Goal: Navigation & Orientation: Find specific page/section

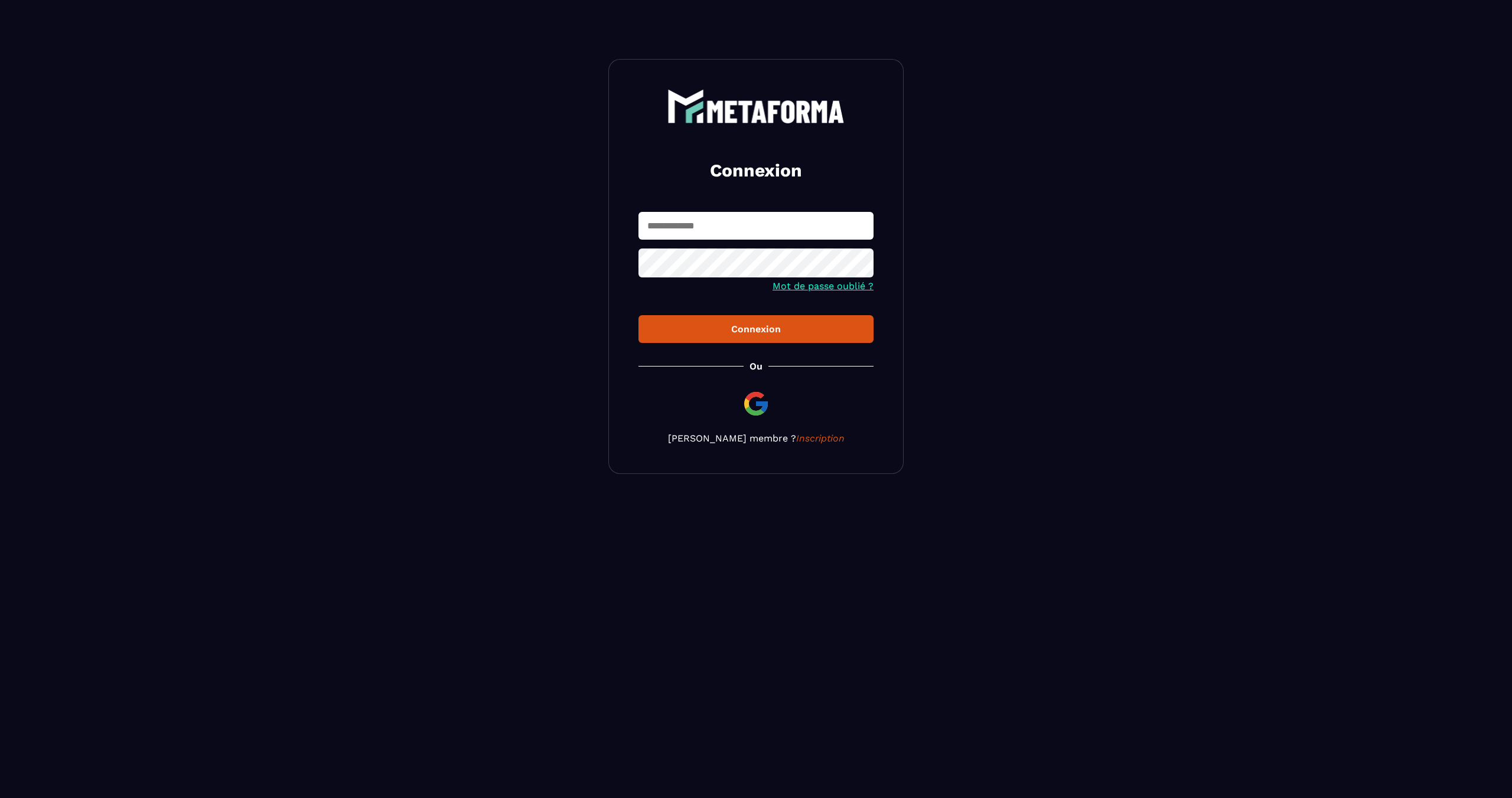
click at [672, 240] on input "text" at bounding box center [756, 226] width 235 height 28
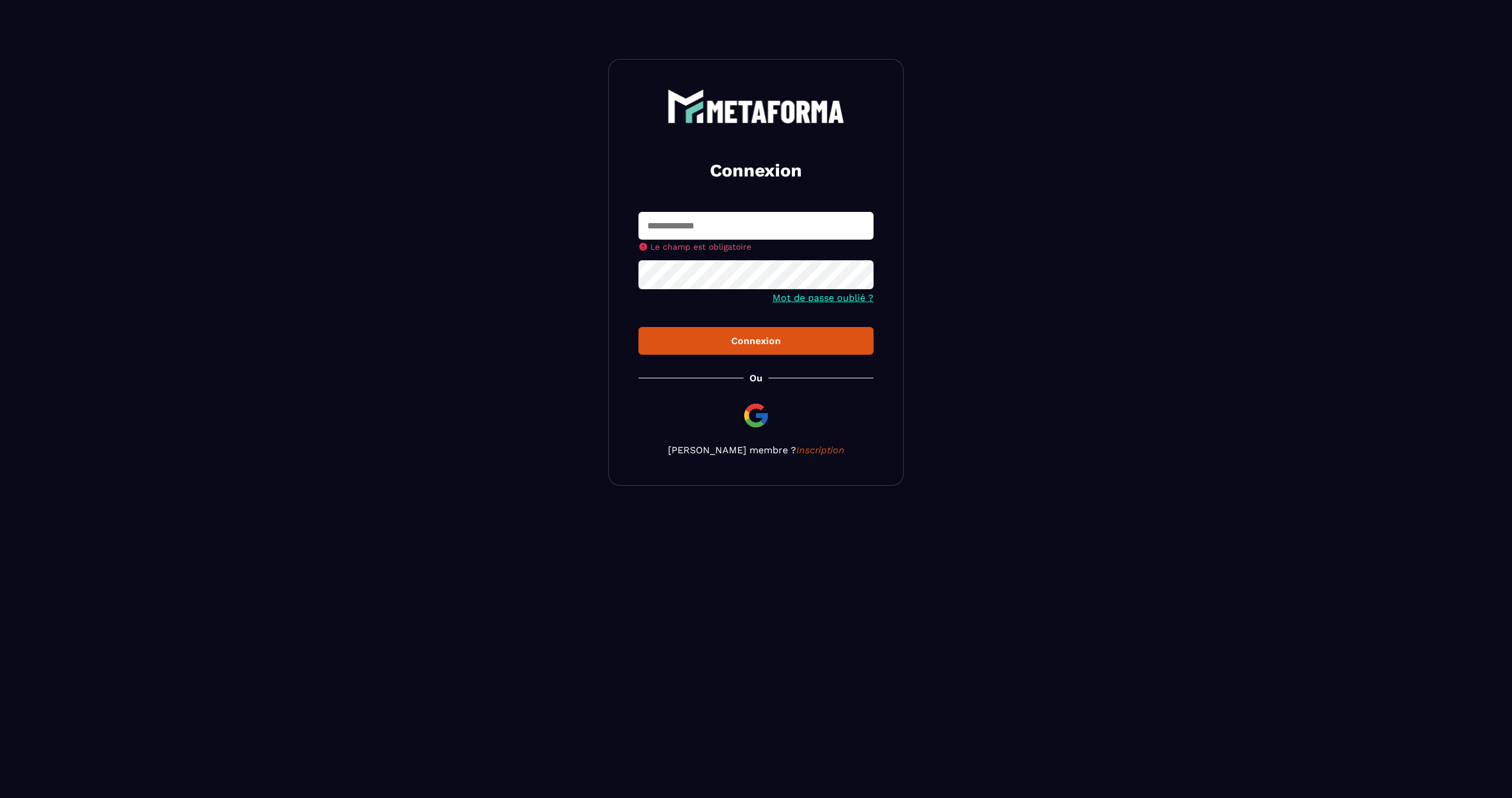
type input "**********"
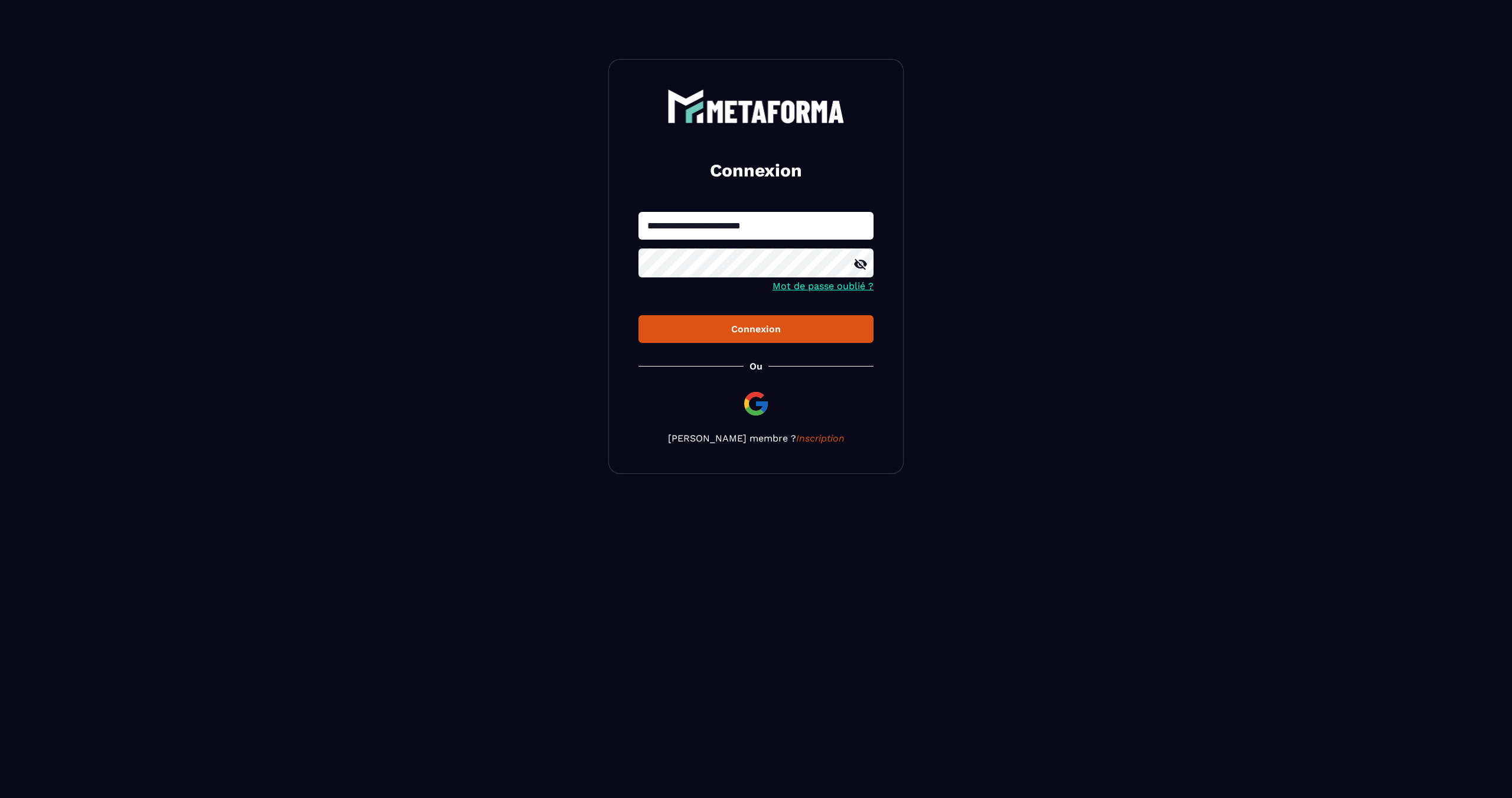
click at [755, 329] on div "Connexion" at bounding box center [756, 329] width 216 height 11
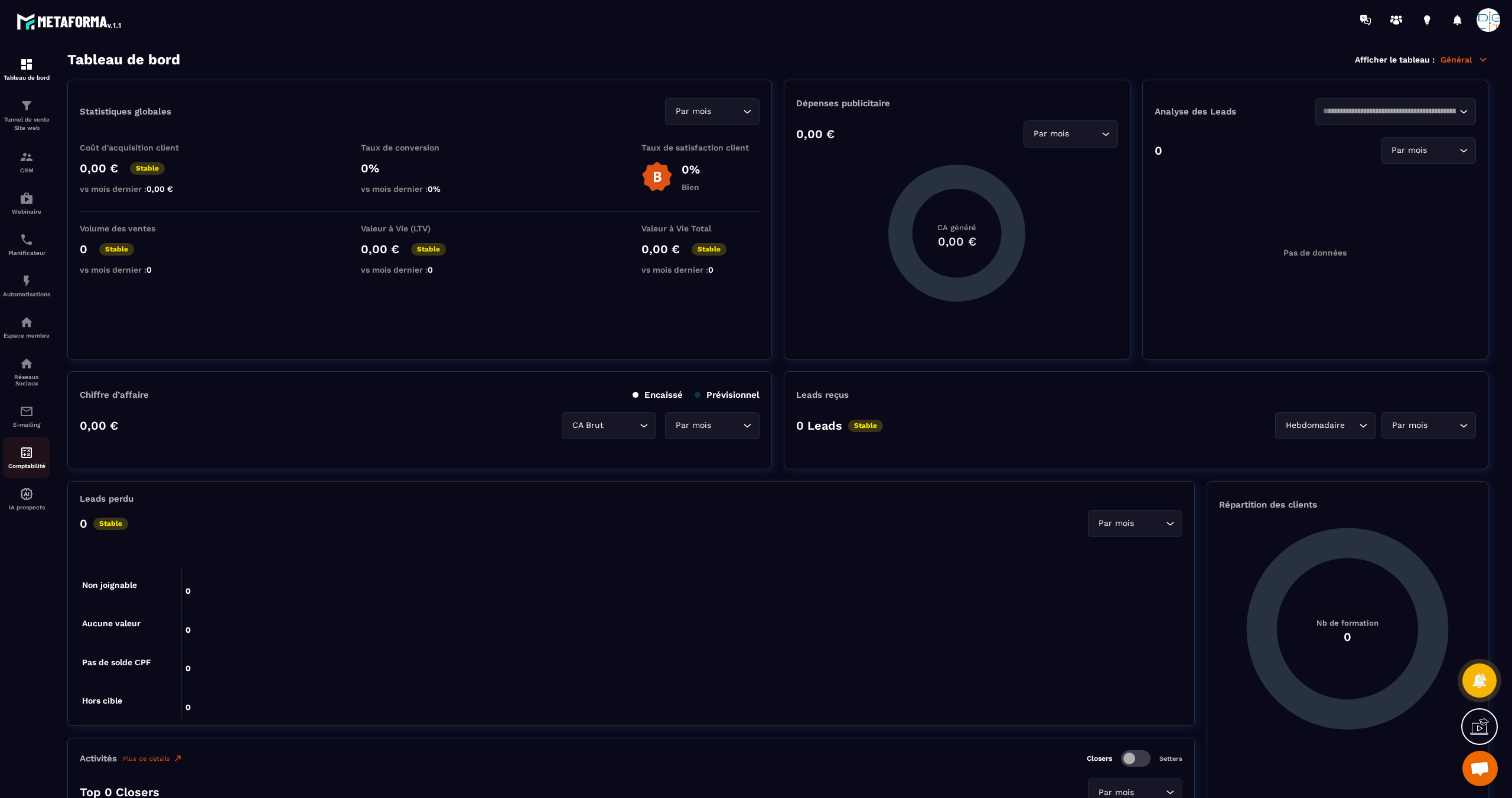
click at [26, 461] on div "Comptabilité" at bounding box center [26, 457] width 47 height 23
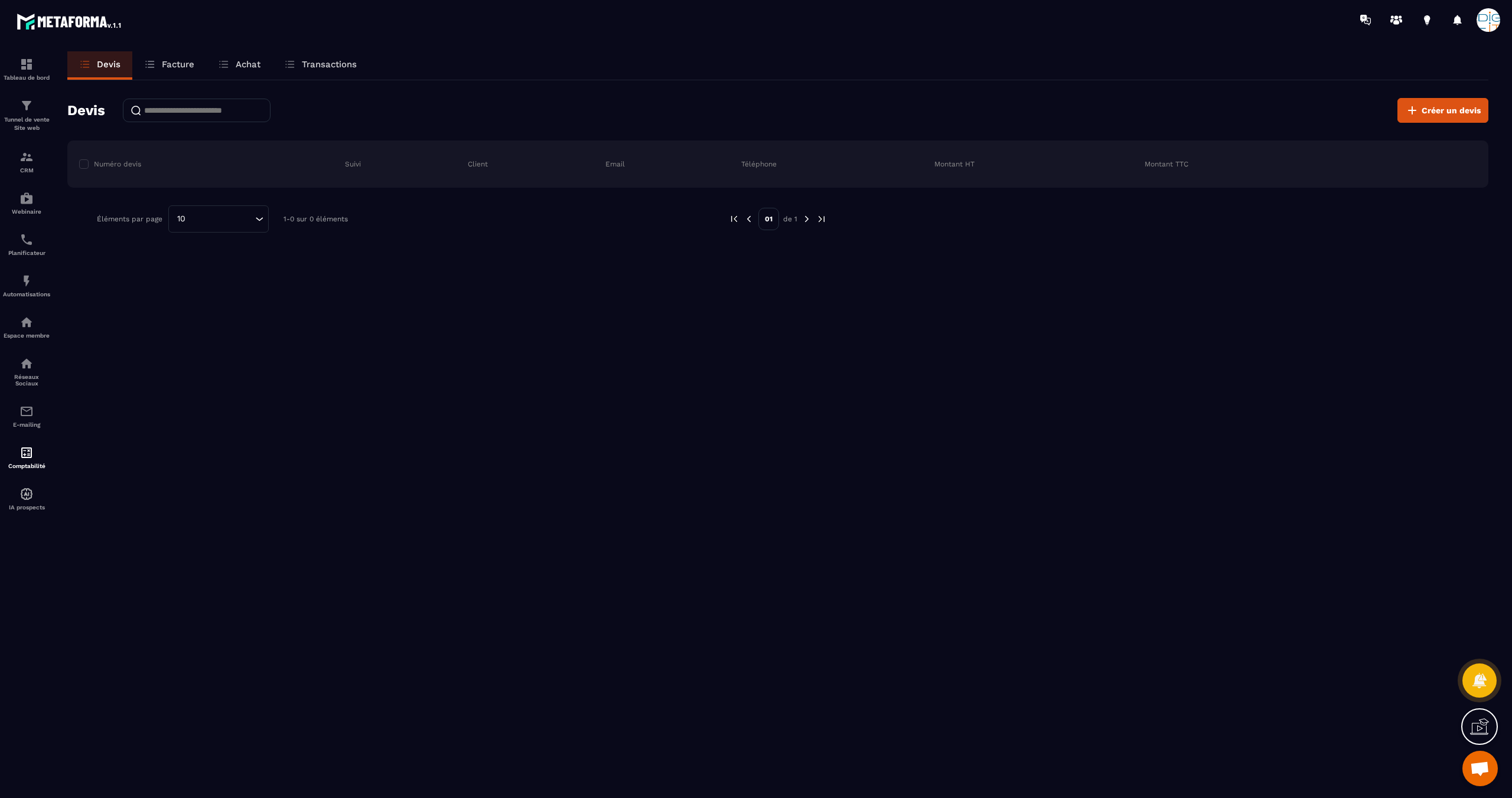
click at [194, 70] on link "Facture" at bounding box center [169, 65] width 74 height 28
click at [244, 76] on div "Achat" at bounding box center [239, 65] width 66 height 28
click at [255, 63] on p "Achat" at bounding box center [248, 64] width 25 height 11
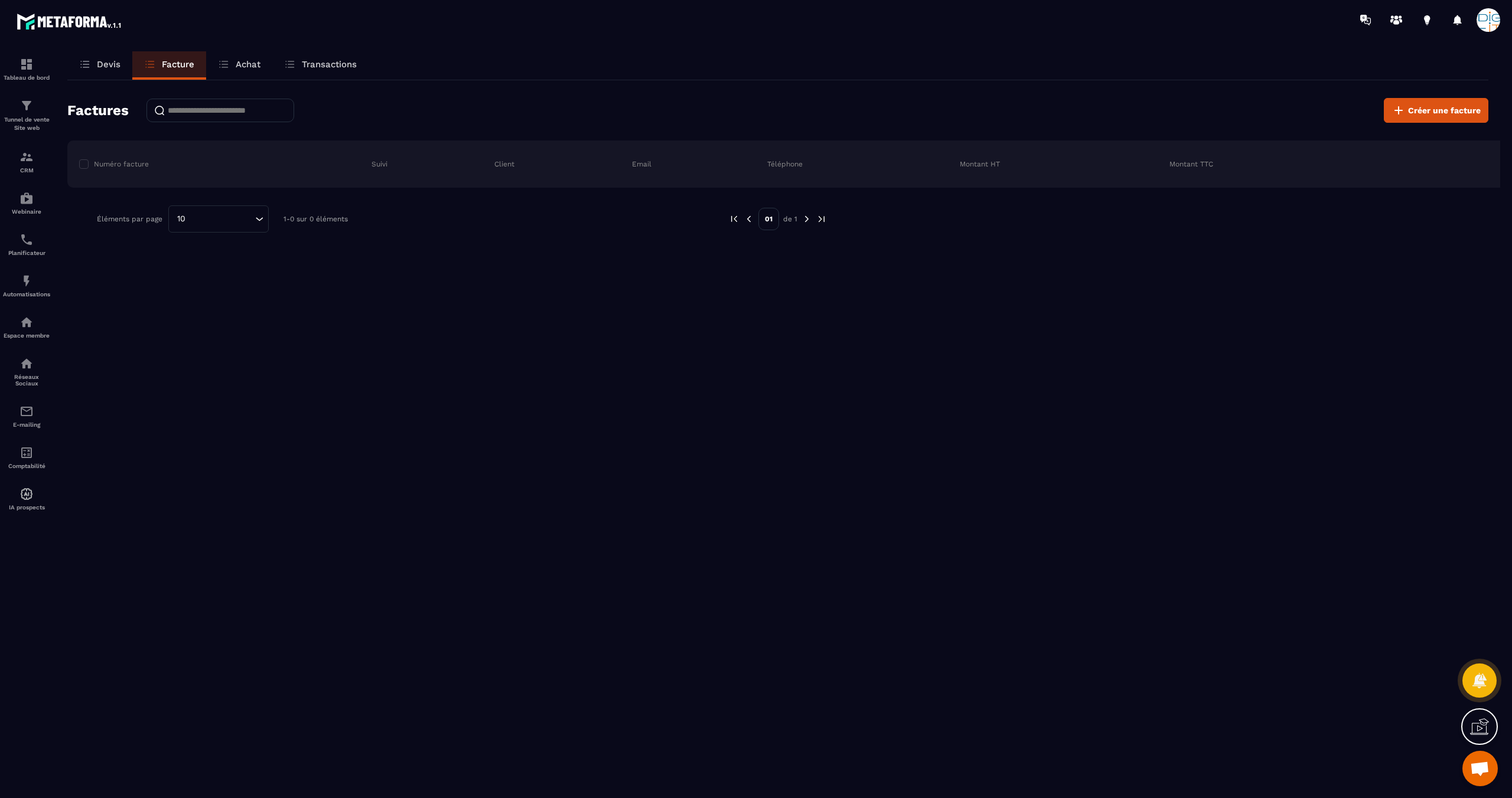
click at [255, 63] on p "Achat" at bounding box center [248, 64] width 25 height 11
click at [107, 61] on p "Devis" at bounding box center [108, 64] width 23 height 11
click at [1428, 117] on button "Créer un devis" at bounding box center [1443, 110] width 91 height 25
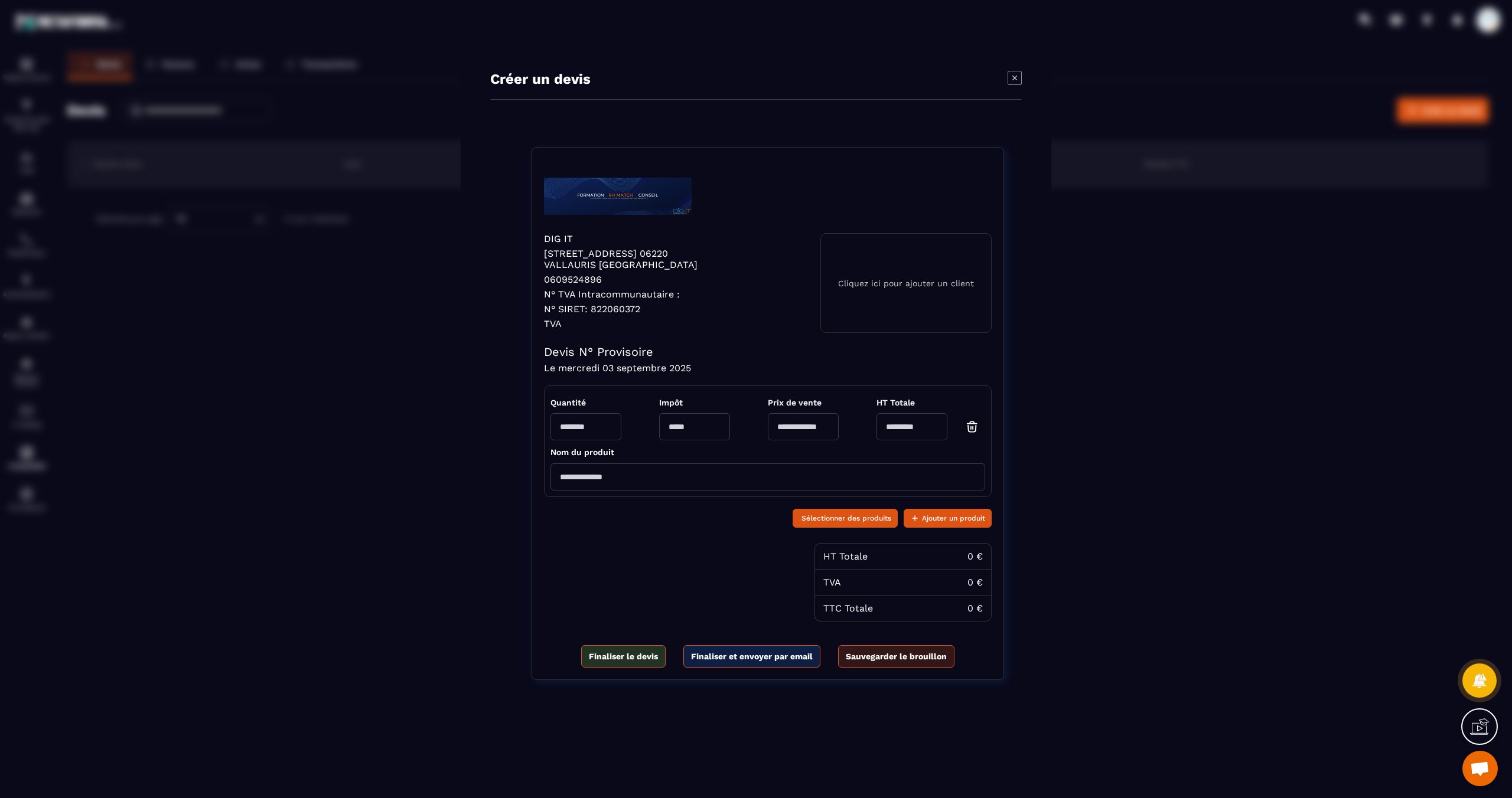
click at [440, 555] on div "Créer un devis DIG IT [STREET_ADDRESS] 06220 VALLAURIS [GEOGRAPHIC_DATA] 060952…" at bounding box center [756, 399] width 1512 height 798
click at [1012, 79] on icon "Modal window" at bounding box center [1015, 78] width 14 height 14
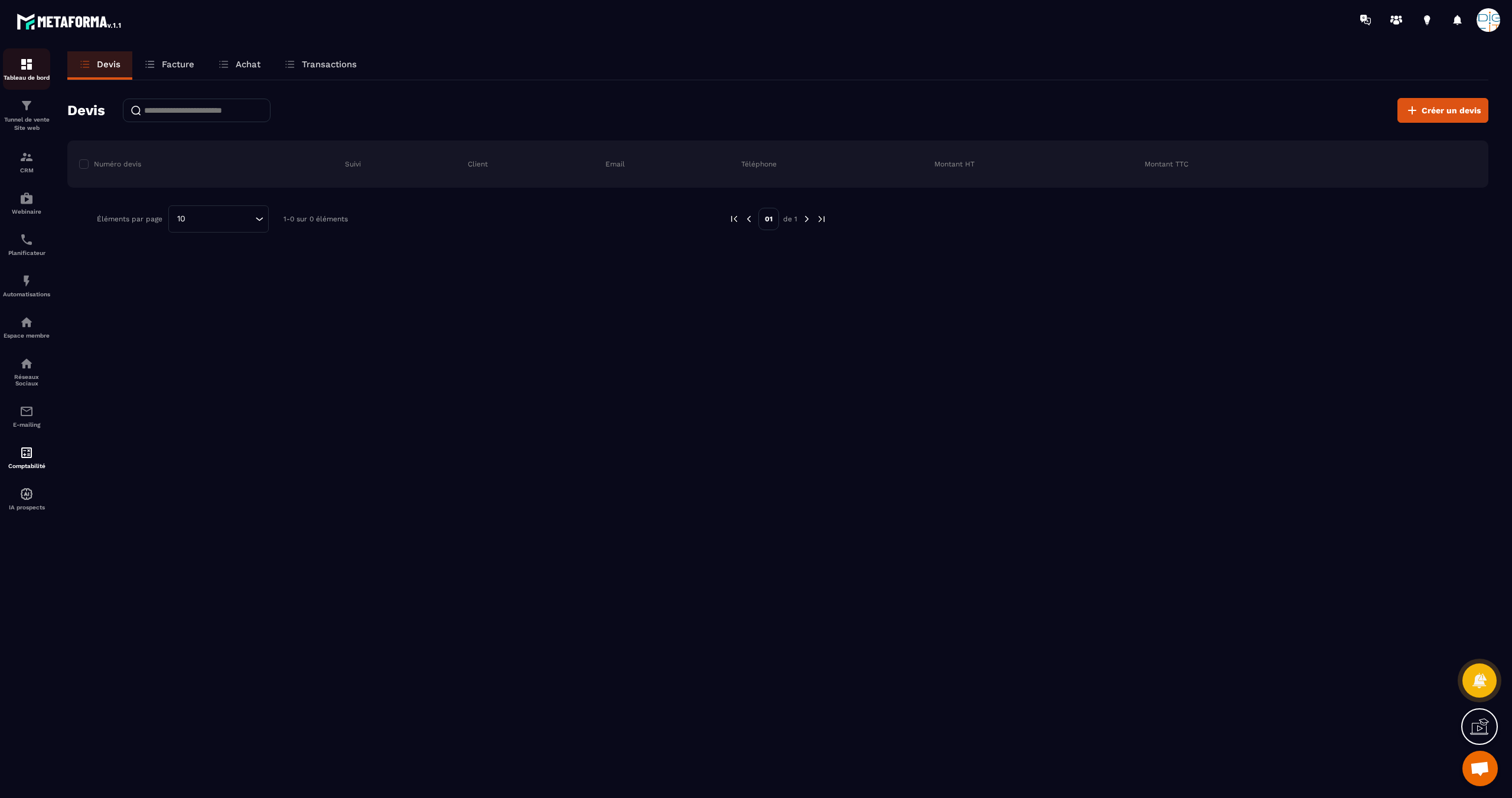
click at [23, 67] on img at bounding box center [26, 64] width 14 height 14
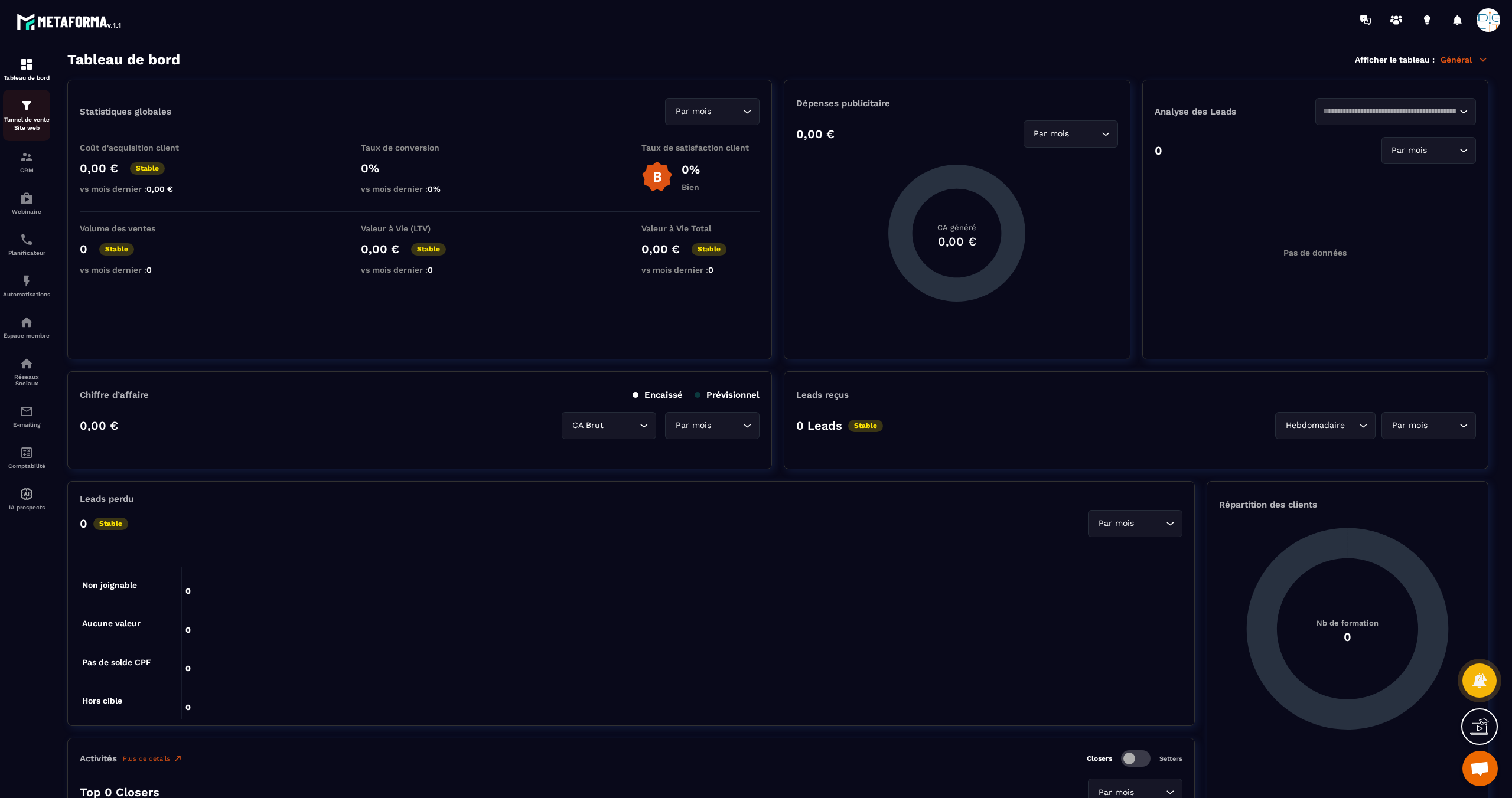
click at [25, 117] on p "Tunnel de vente Site web" at bounding box center [26, 124] width 47 height 16
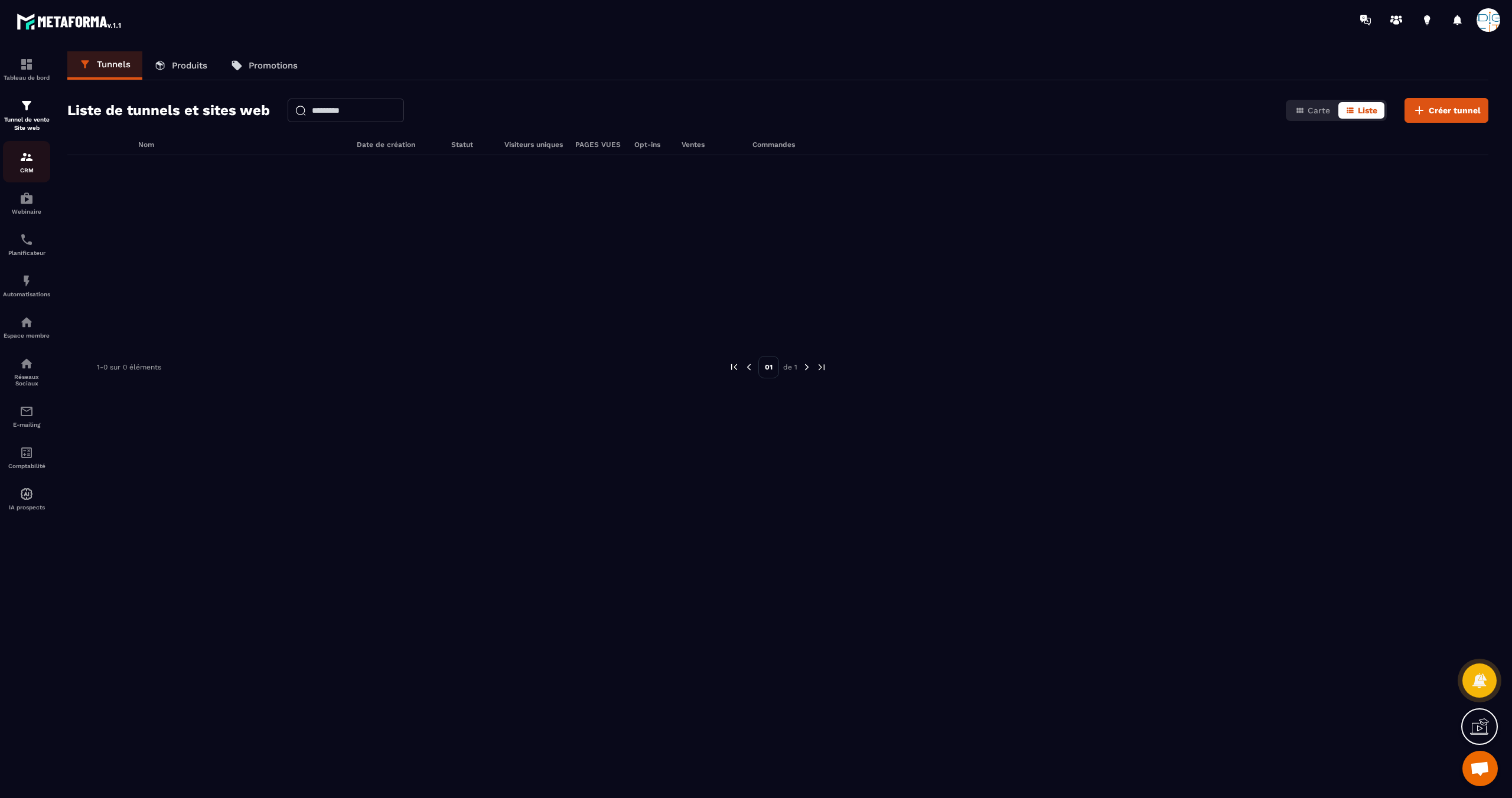
click at [25, 166] on div "CRM" at bounding box center [26, 161] width 47 height 23
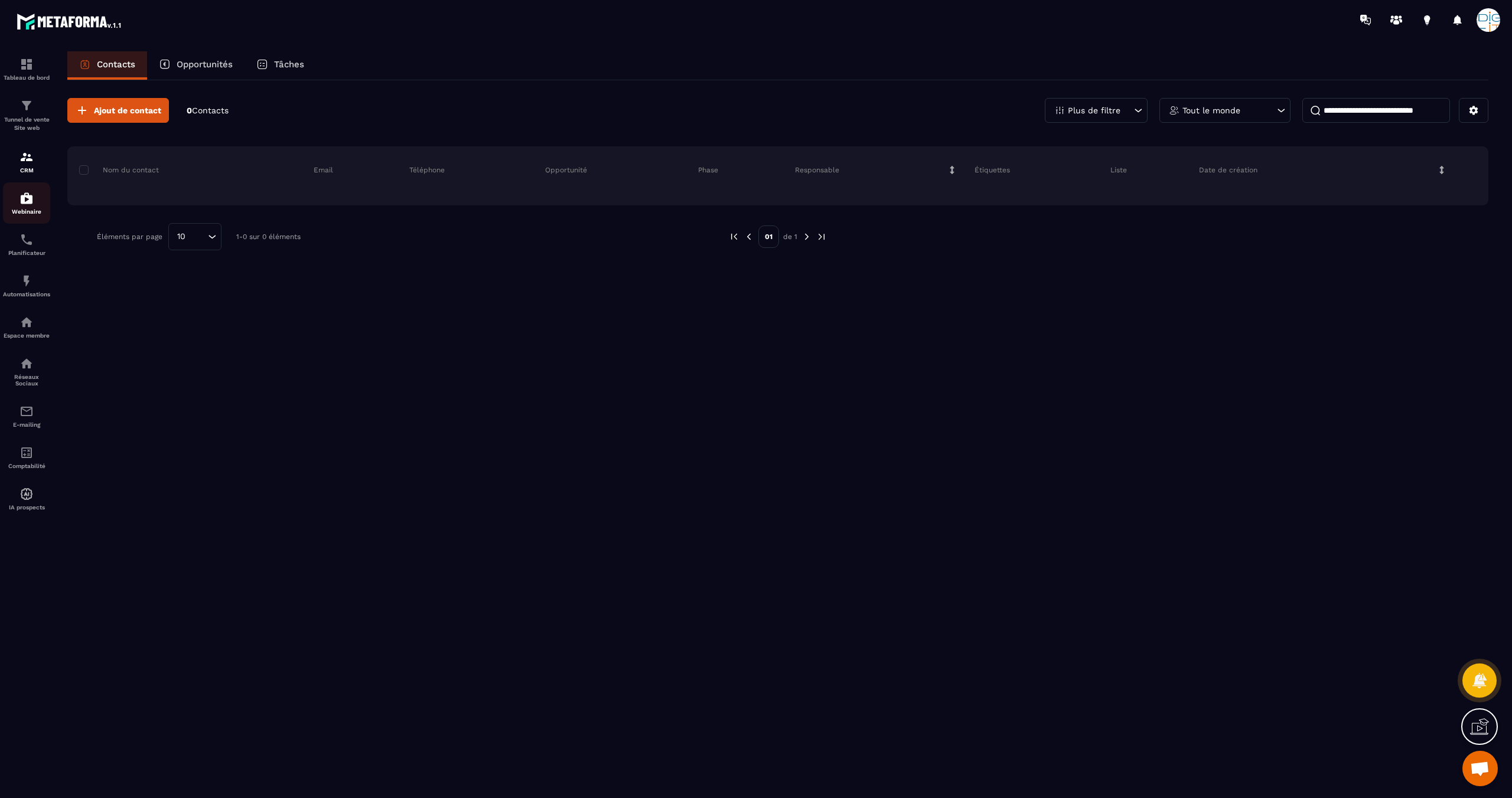
click at [27, 198] on img at bounding box center [26, 198] width 14 height 14
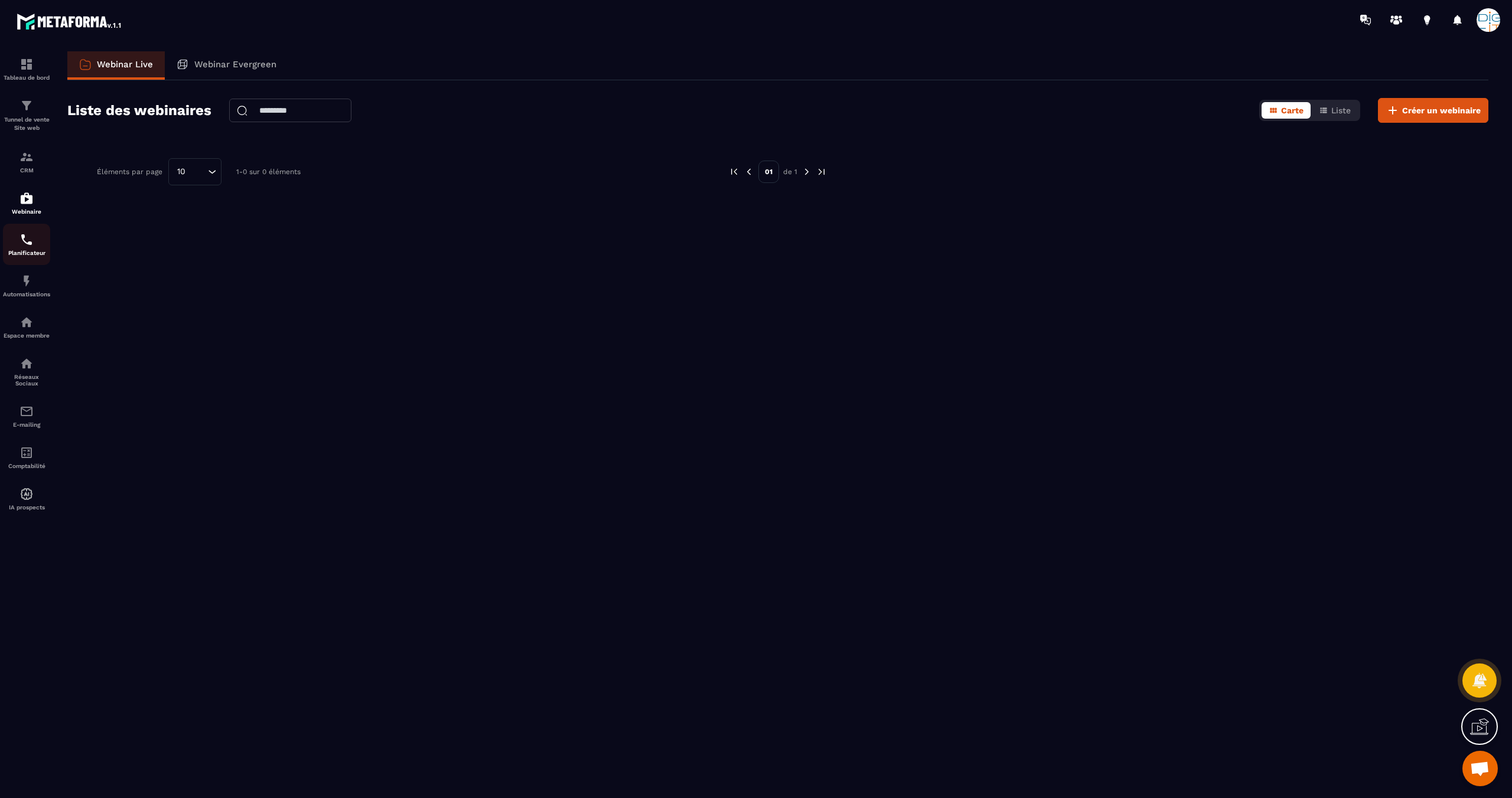
click at [26, 233] on img at bounding box center [26, 240] width 14 height 14
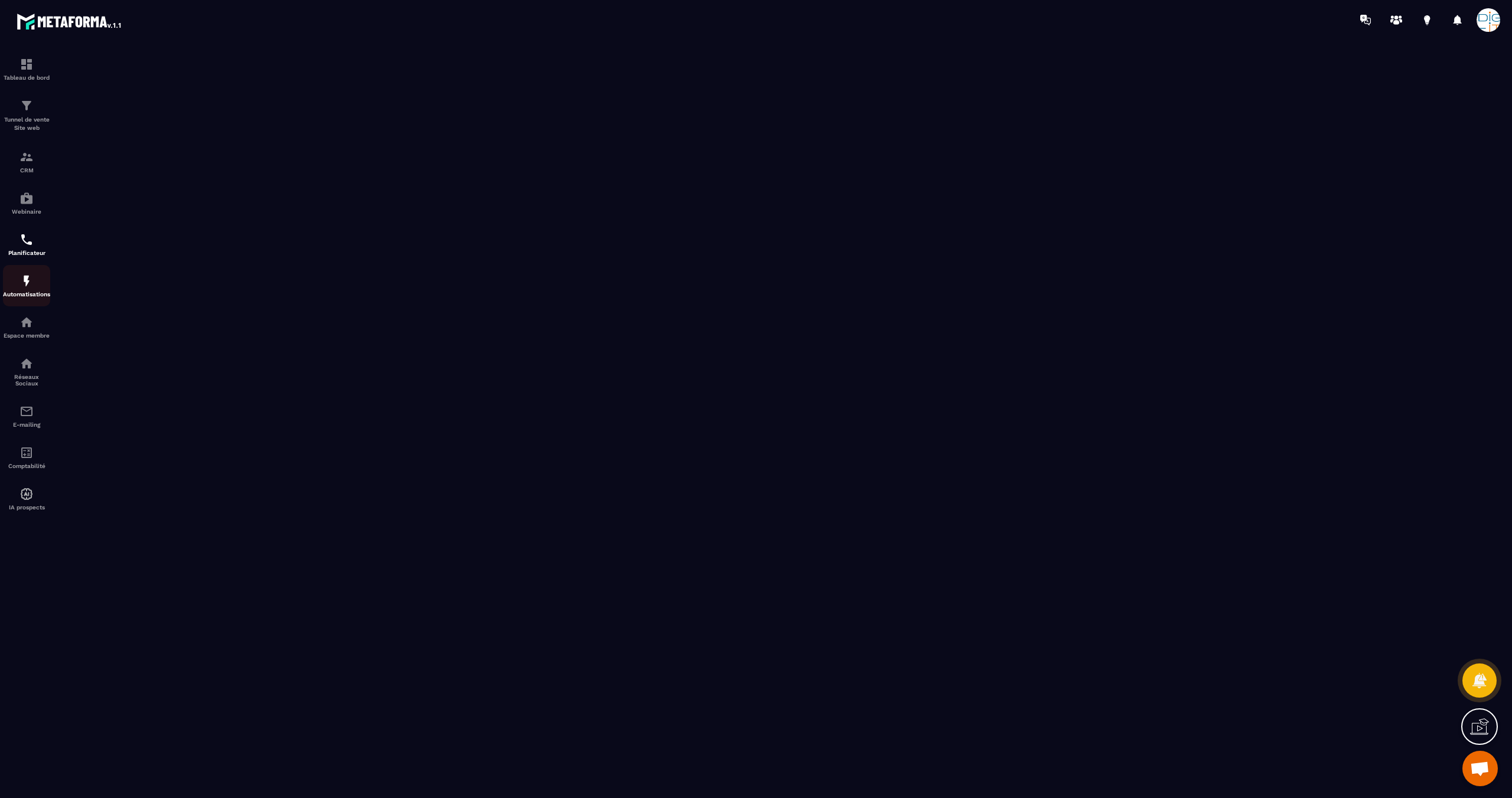
click at [37, 292] on p "Automatisations" at bounding box center [26, 294] width 47 height 6
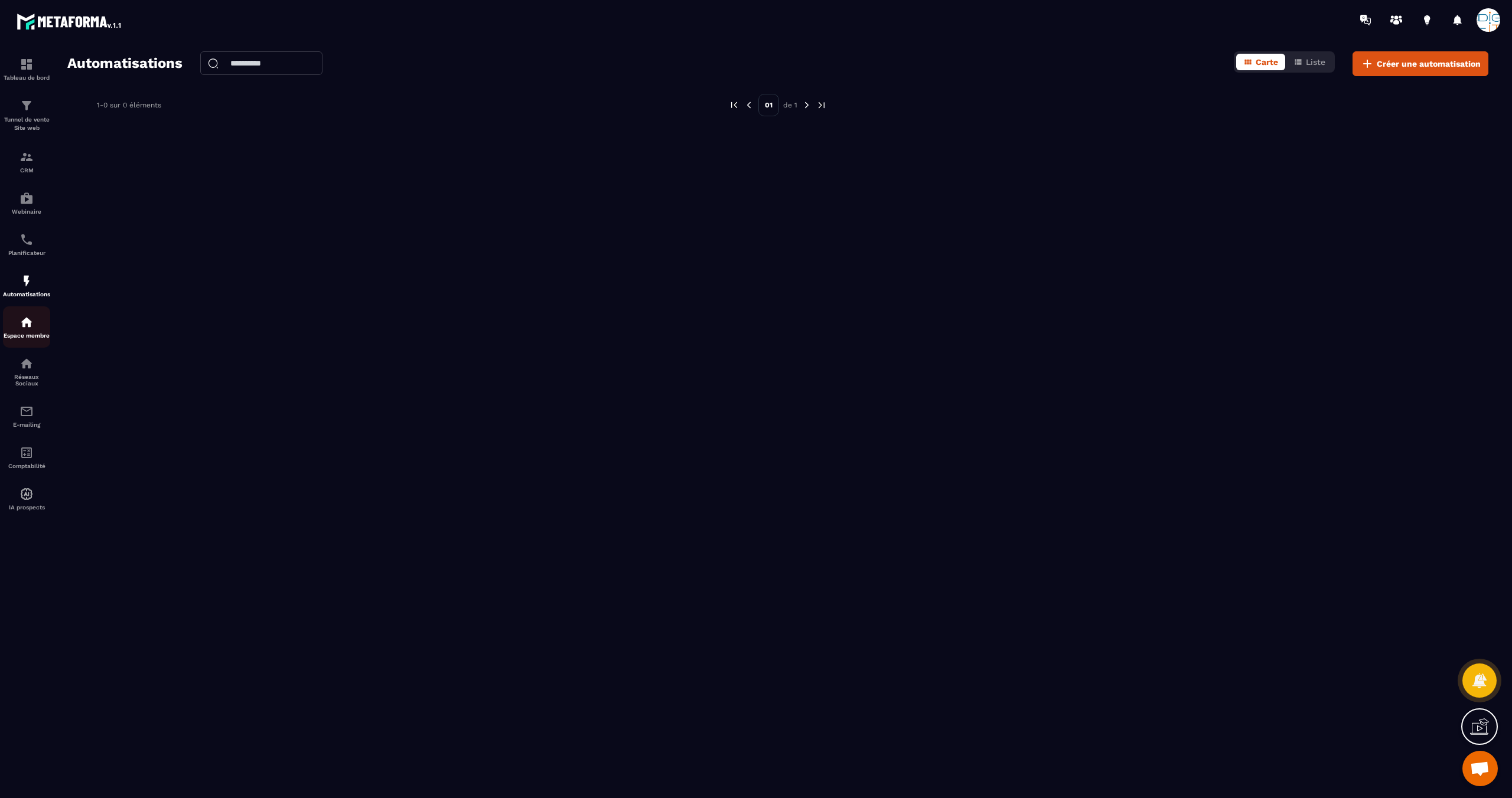
click at [26, 327] on img at bounding box center [26, 322] width 14 height 14
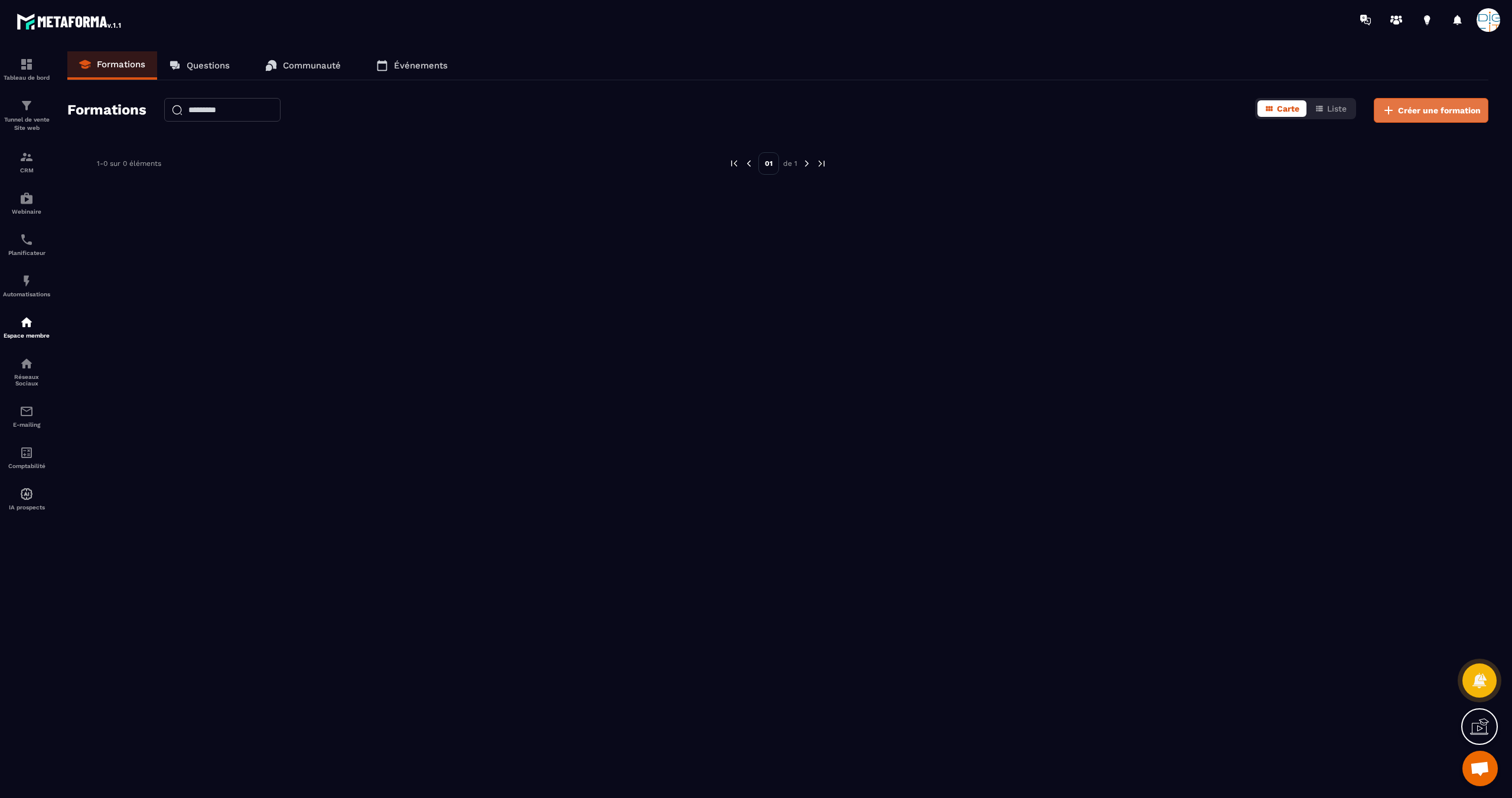
click at [1406, 113] on span "Créer une formation" at bounding box center [1439, 110] width 83 height 12
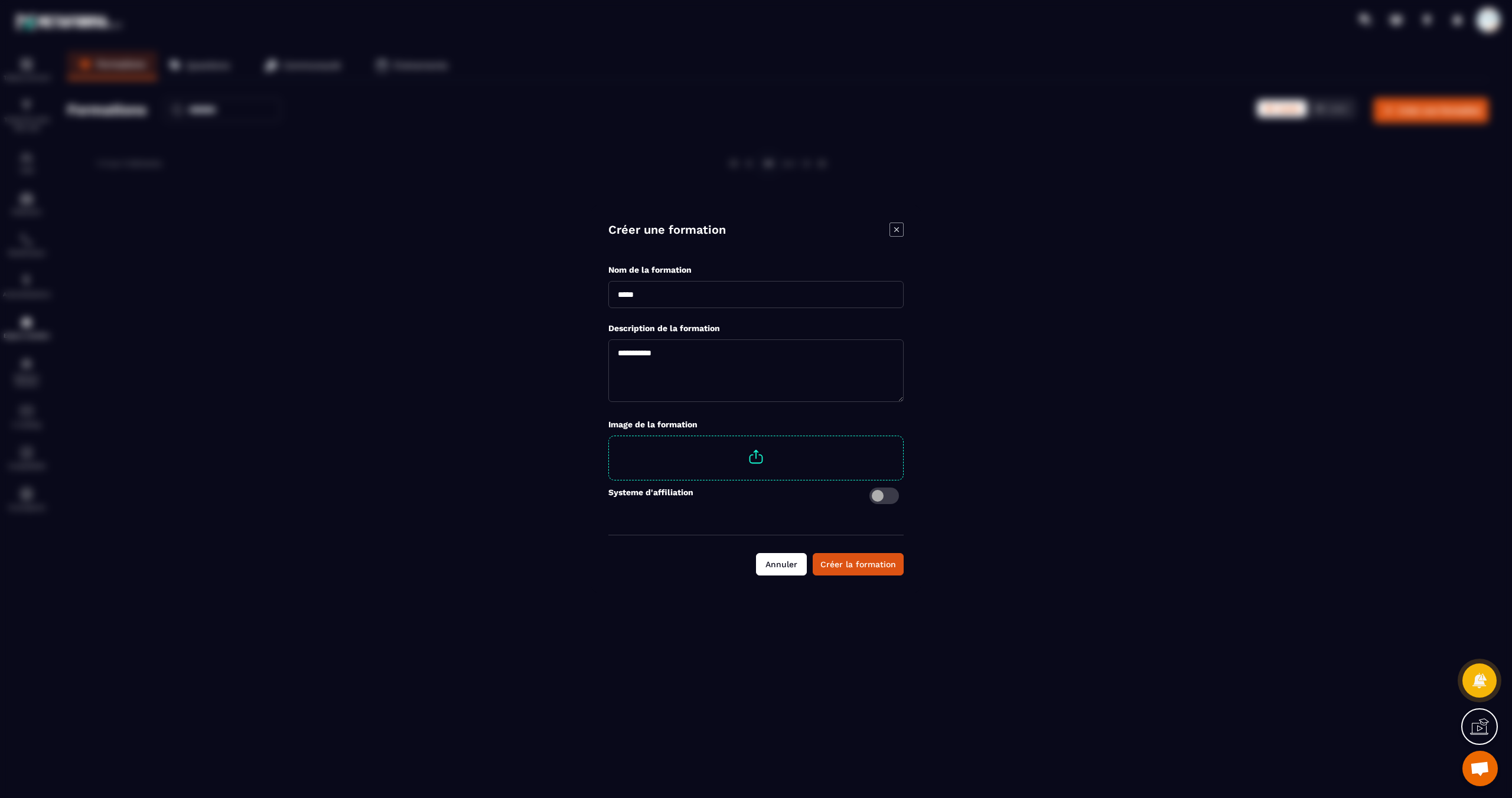
click at [783, 565] on button "Annuler" at bounding box center [781, 565] width 51 height 23
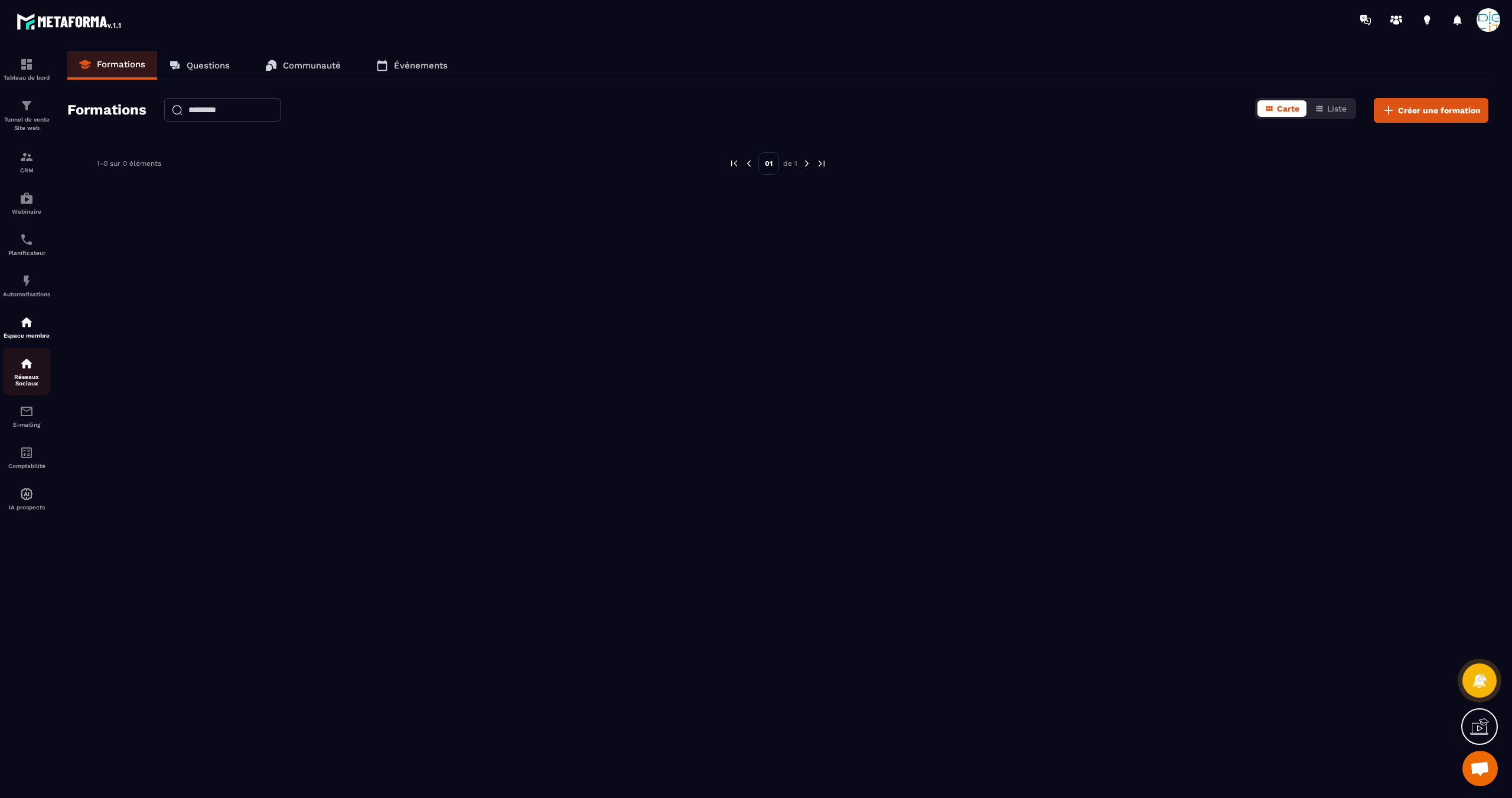
click at [23, 382] on p "Réseaux Sociaux" at bounding box center [26, 380] width 47 height 13
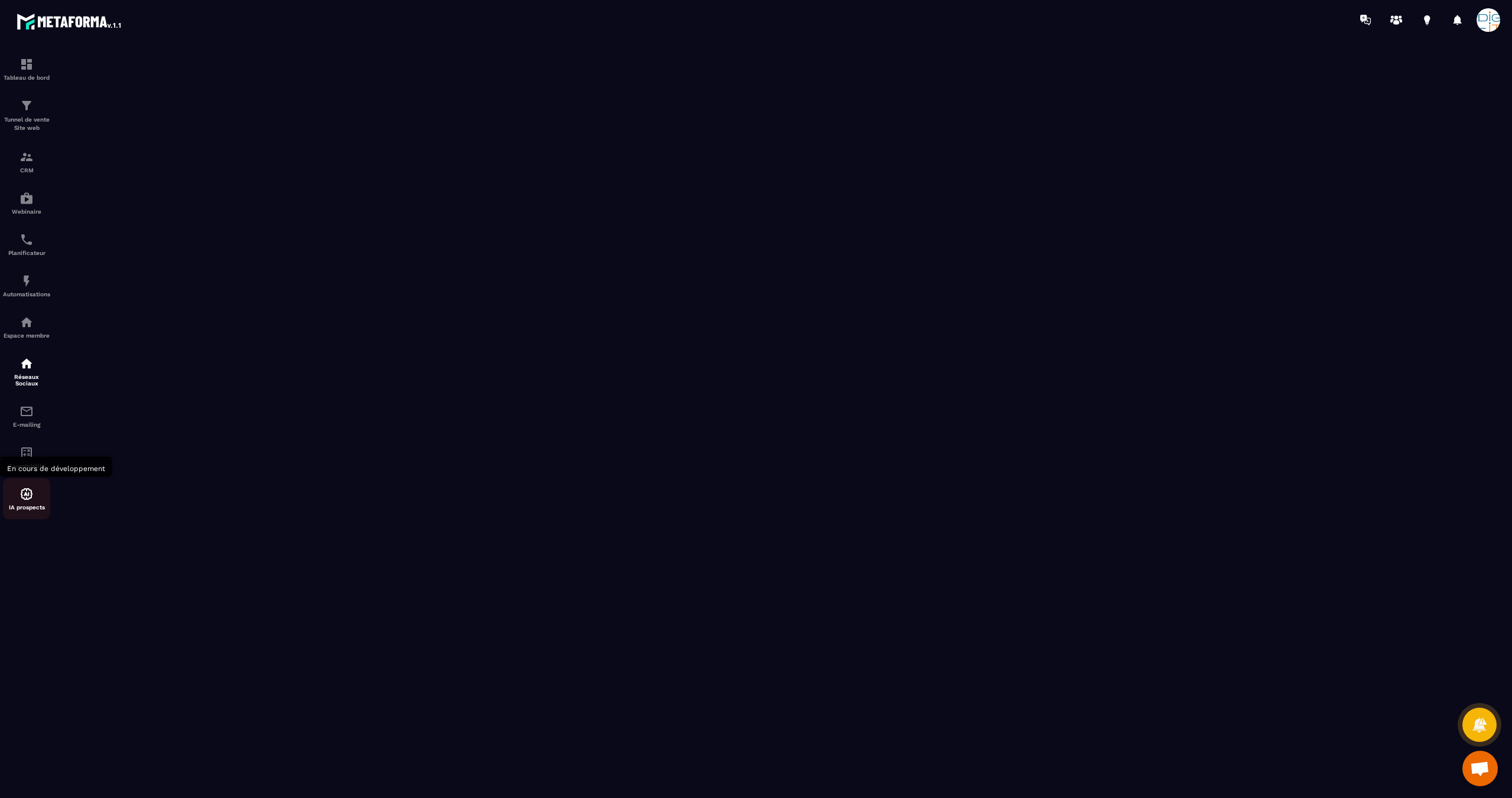
click at [23, 496] on img at bounding box center [26, 494] width 14 height 14
click at [25, 461] on div "Comptabilité" at bounding box center [26, 457] width 47 height 23
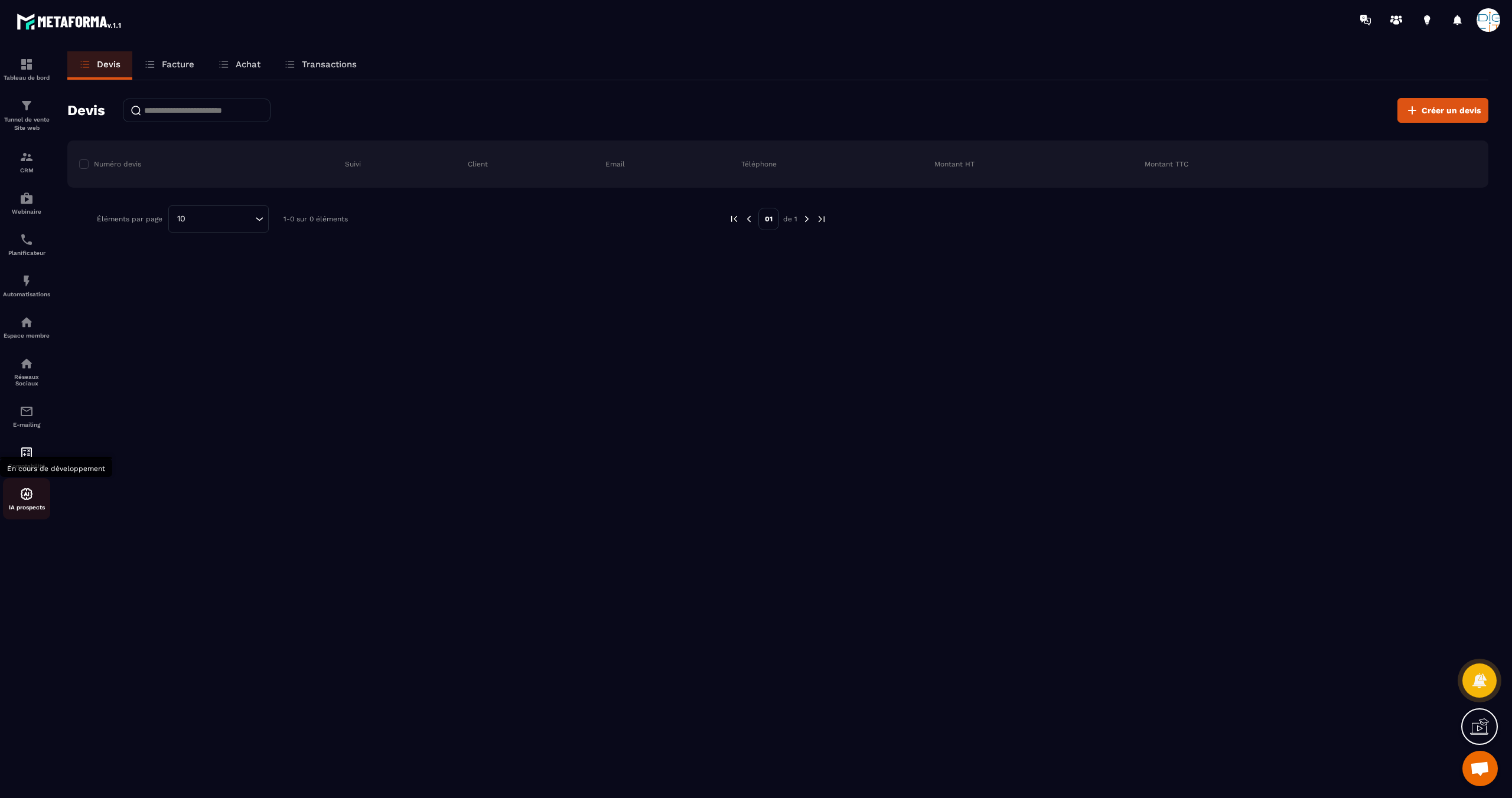
click at [26, 499] on img at bounding box center [26, 494] width 14 height 14
